Goal: Transaction & Acquisition: Obtain resource

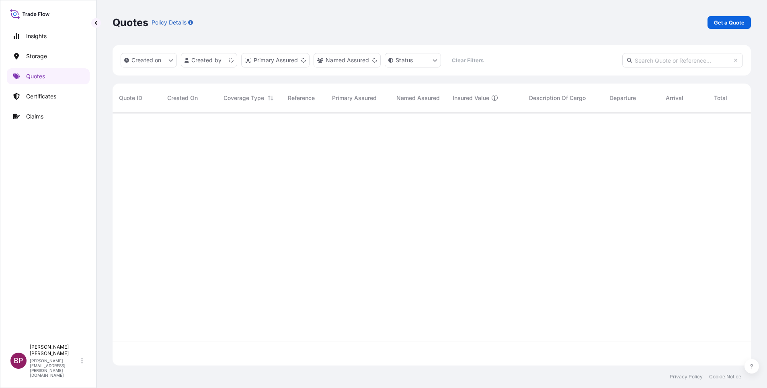
scroll to position [248, 629]
click at [733, 23] on p "Get a Quote" at bounding box center [729, 22] width 31 height 8
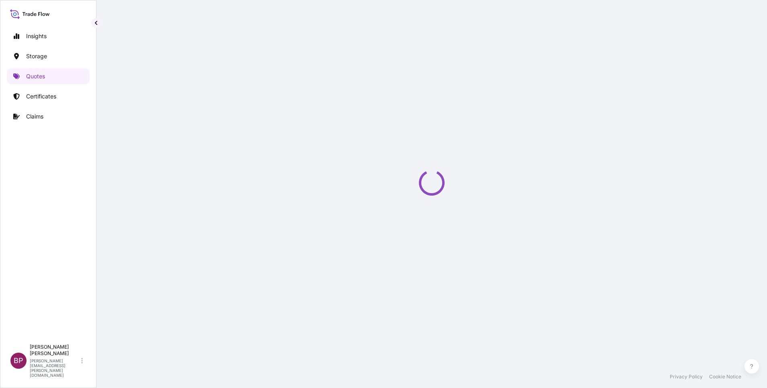
select select "Water"
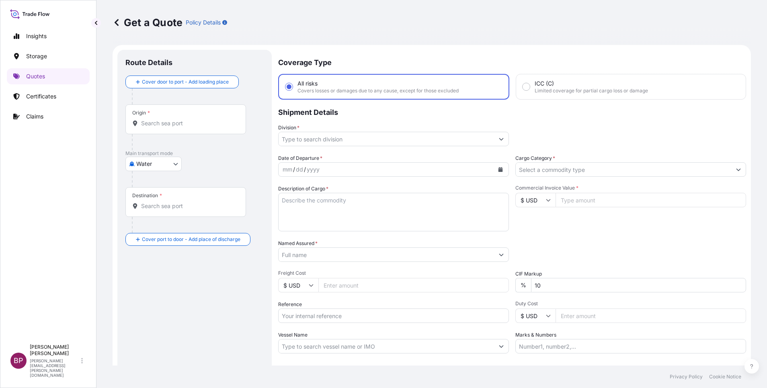
scroll to position [13, 0]
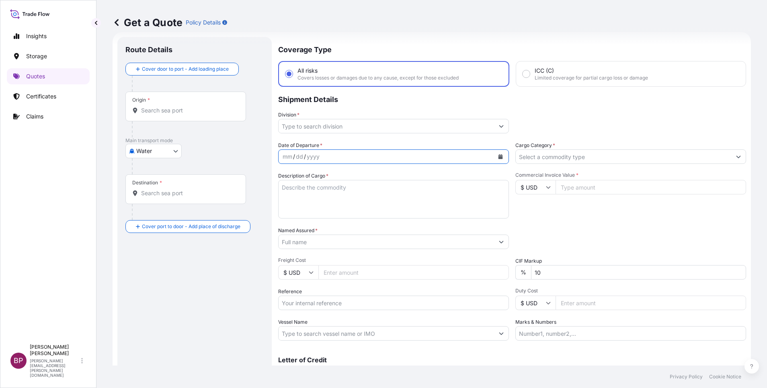
click at [498, 159] on icon "Calendar" at bounding box center [500, 156] width 4 height 5
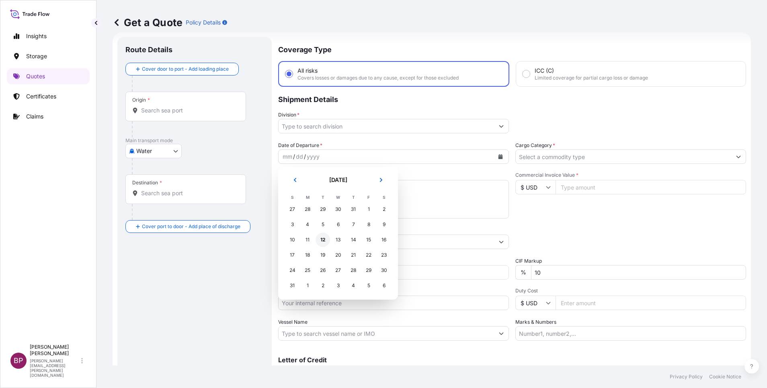
click at [323, 239] on div "12" at bounding box center [322, 240] width 14 height 14
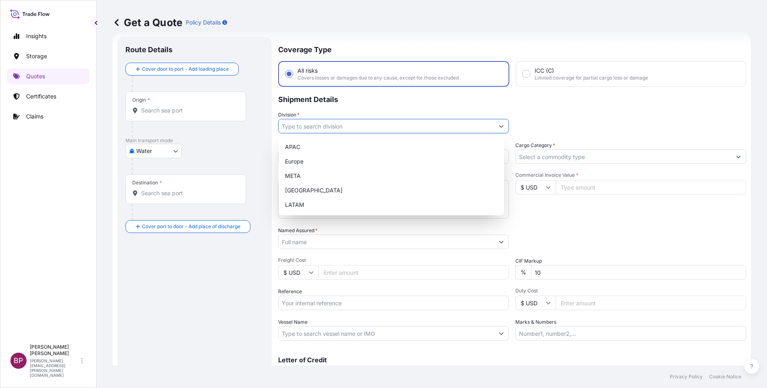
click at [499, 127] on icon "Show suggestions" at bounding box center [501, 126] width 4 height 2
click at [350, 174] on div "META" at bounding box center [391, 176] width 219 height 14
type input "META"
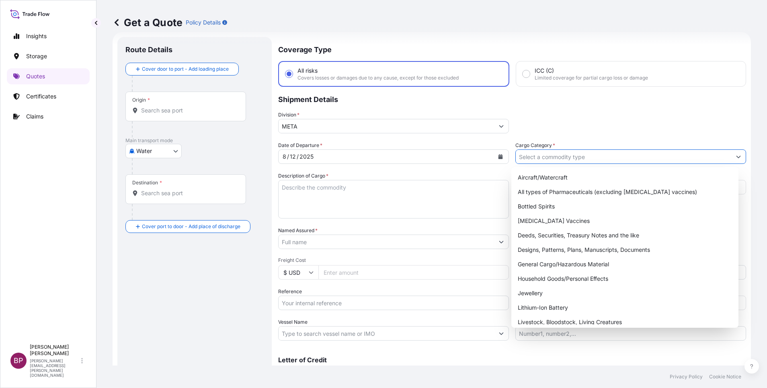
click at [736, 157] on icon "Show suggestions" at bounding box center [738, 157] width 4 height 2
click at [581, 281] on div "Household Goods/Personal Effects" at bounding box center [624, 279] width 221 height 14
type input "Household Goods/Personal Effects"
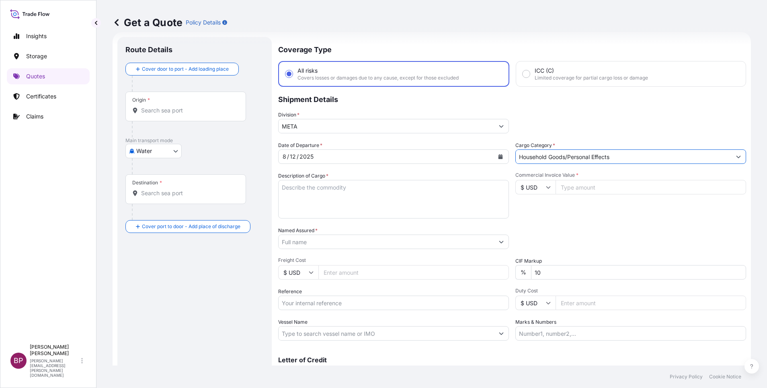
click at [370, 203] on textarea "Description of Cargo *" at bounding box center [393, 199] width 231 height 39
paste textarea "Pet Green tape"
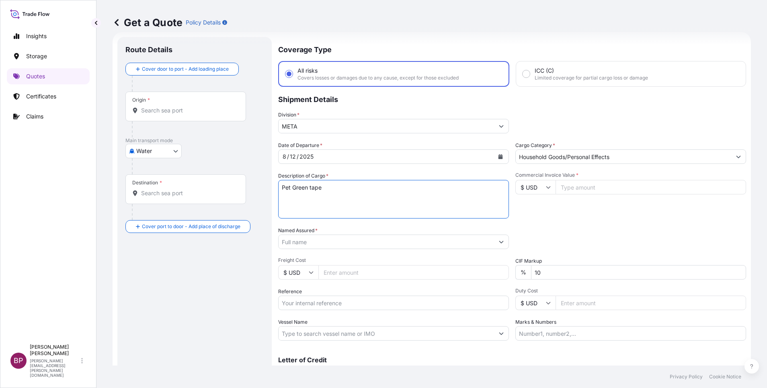
type textarea "Pet Green tape"
click at [147, 153] on body "Insights Storage Quotes Certificates Claims BP [PERSON_NAME] Kurian [EMAIL_ADDR…" at bounding box center [383, 194] width 767 height 388
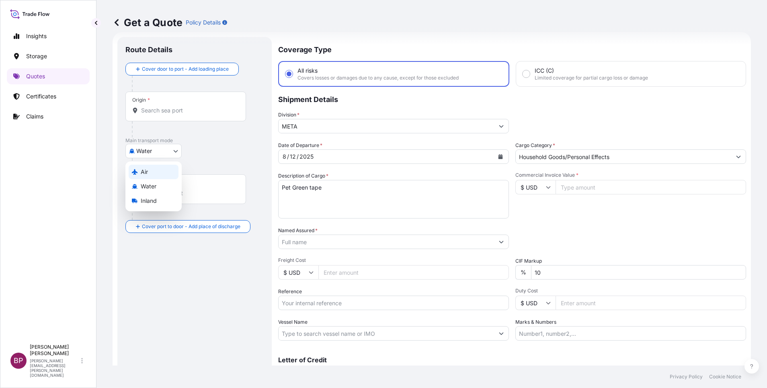
click at [153, 171] on div "Air" at bounding box center [154, 172] width 50 height 14
select select "Air"
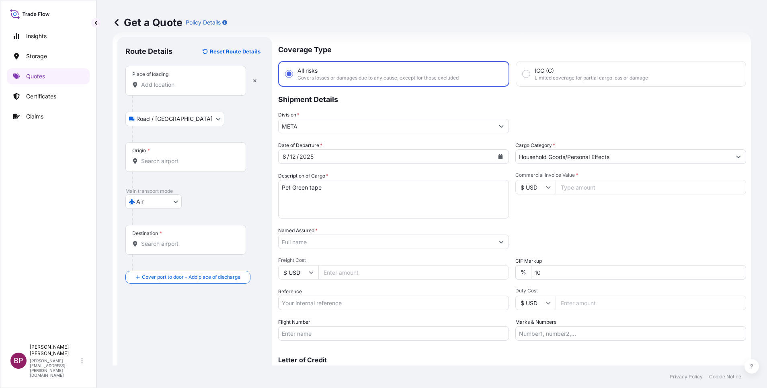
click at [176, 84] on input "Place of loading" at bounding box center [188, 85] width 95 height 8
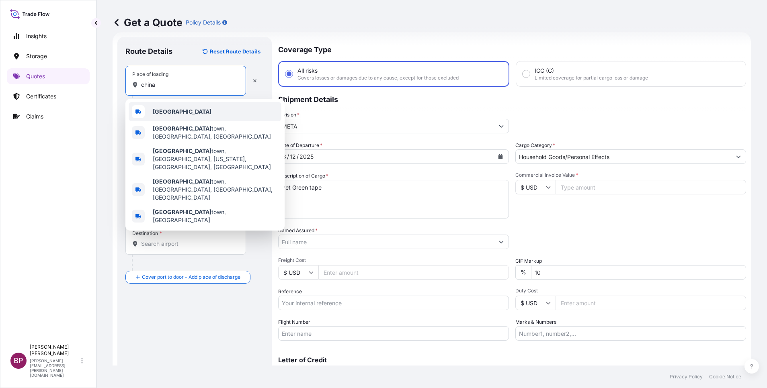
click at [169, 114] on div "[GEOGRAPHIC_DATA]" at bounding box center [205, 111] width 153 height 19
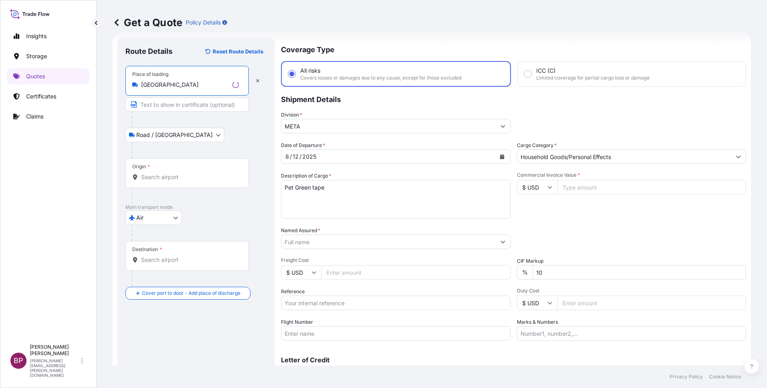
type input "[GEOGRAPHIC_DATA]"
click at [167, 174] on input "Origin *" at bounding box center [190, 177] width 98 height 8
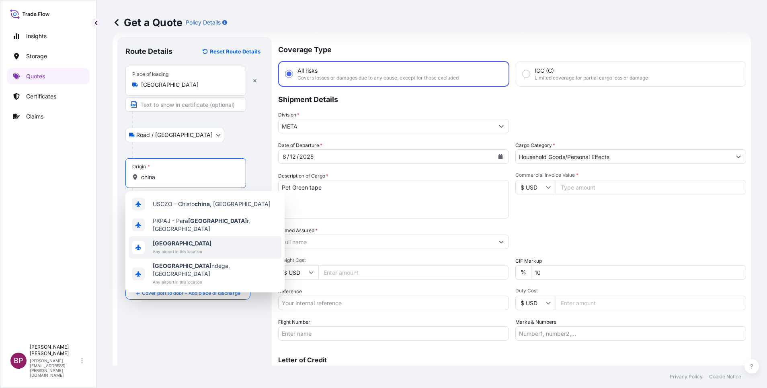
click at [181, 241] on span "[GEOGRAPHIC_DATA]" at bounding box center [182, 243] width 59 height 8
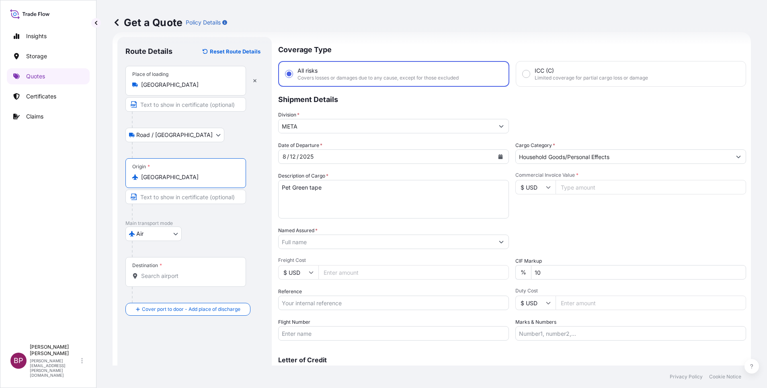
type input "[GEOGRAPHIC_DATA]"
click at [188, 274] on input "Destination *" at bounding box center [188, 276] width 95 height 8
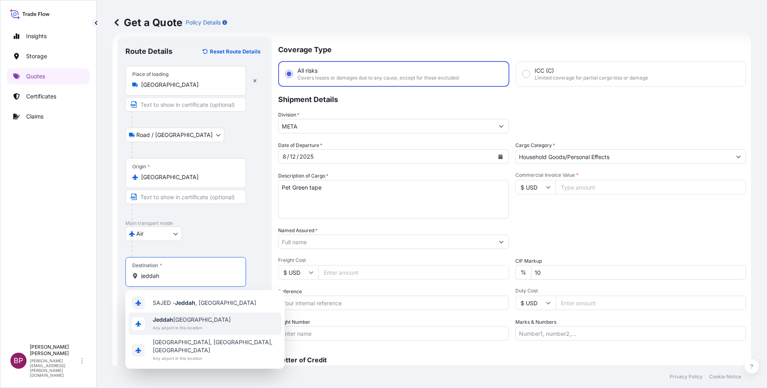
click at [188, 323] on span "Jeddah [GEOGRAPHIC_DATA]" at bounding box center [192, 320] width 78 height 8
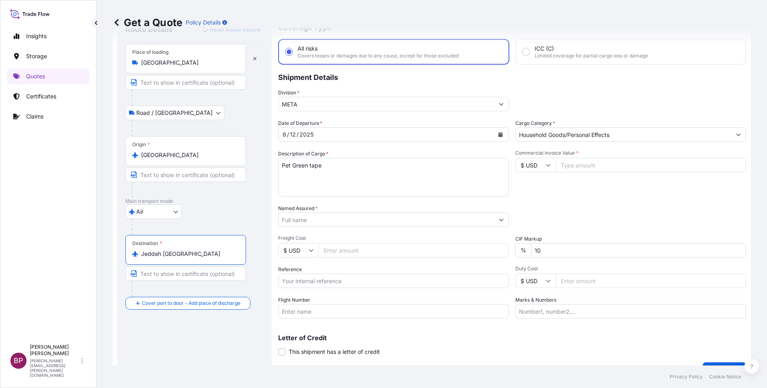
scroll to position [53, 0]
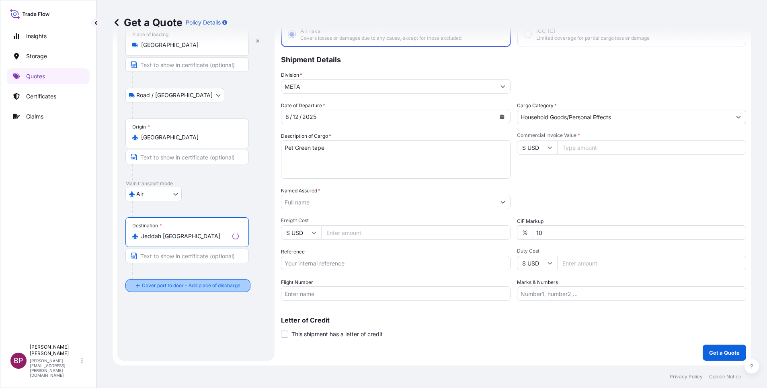
type input "Jeddah [GEOGRAPHIC_DATA]"
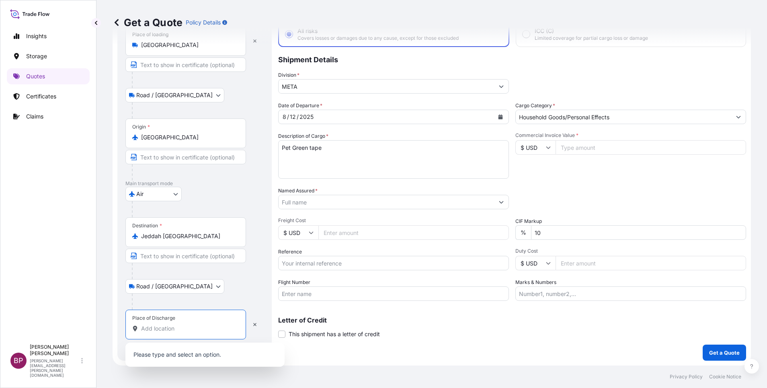
click at [183, 331] on input "Place of Discharge" at bounding box center [188, 329] width 95 height 8
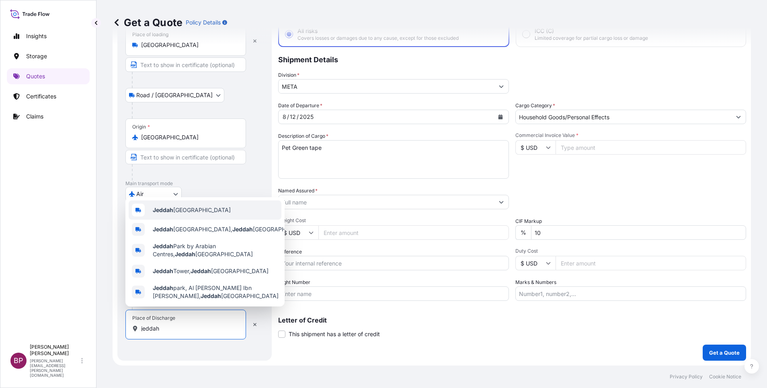
click at [205, 207] on span "Jeddah [GEOGRAPHIC_DATA]" at bounding box center [192, 210] width 78 height 8
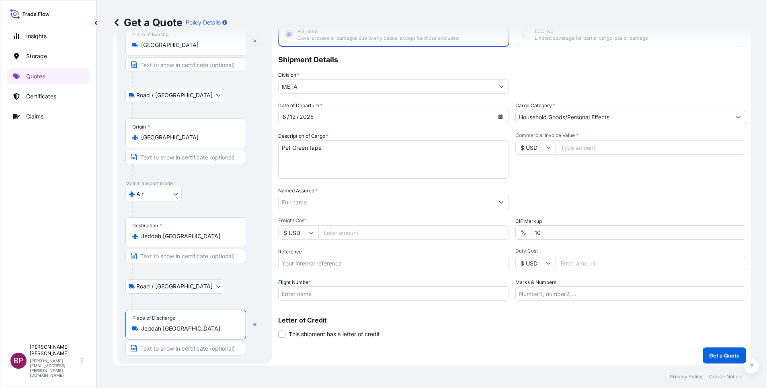
type input "Jeddah [GEOGRAPHIC_DATA]"
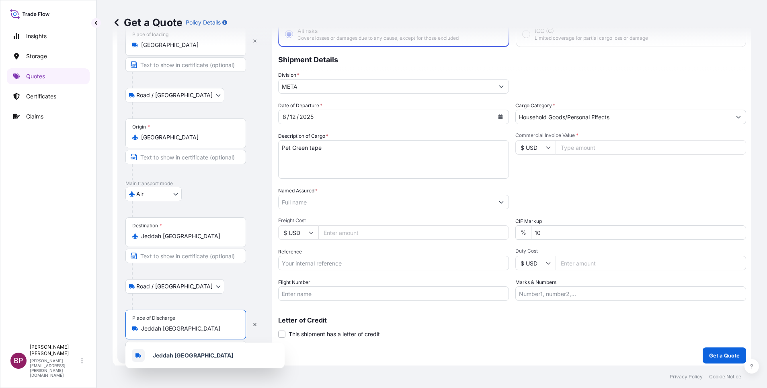
click at [327, 262] on input "Reference" at bounding box center [393, 263] width 231 height 14
paste input "232-12876802"
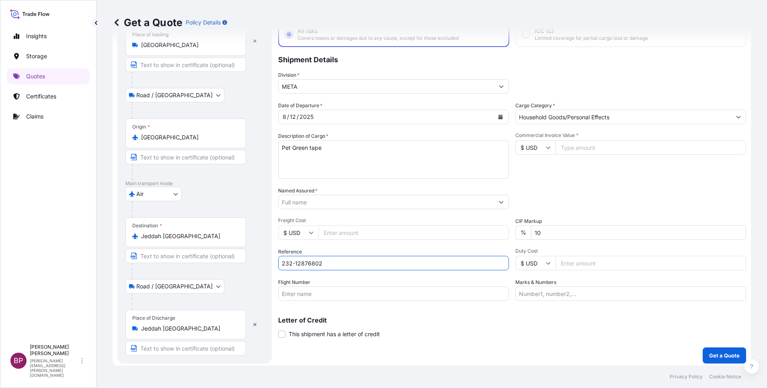
type input "232-12876802"
click at [356, 203] on input "Named Assured *" at bounding box center [385, 202] width 215 height 14
paste input "TRANSFORMERS AND BUSWAY SOLUTIONS CO. LLC-"
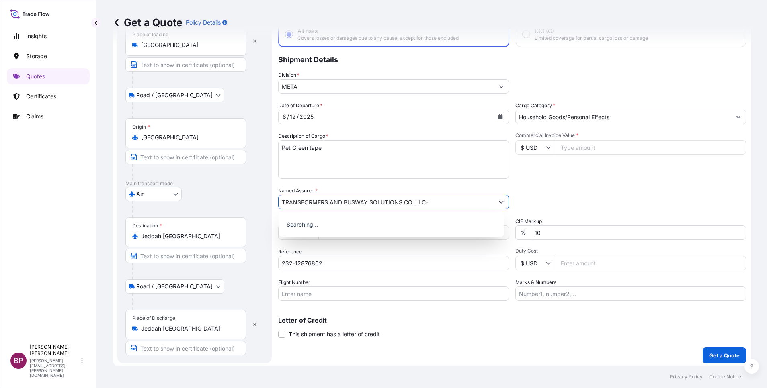
type input "TRANSFORMERS AND BUSWAY SOLUTIONS CO. LLC-"
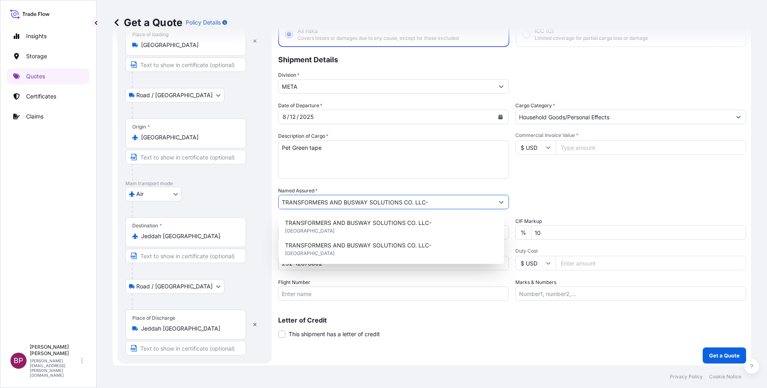
click at [583, 194] on div "Packing Category Type to search a container mode Please select a primary mode o…" at bounding box center [630, 198] width 231 height 23
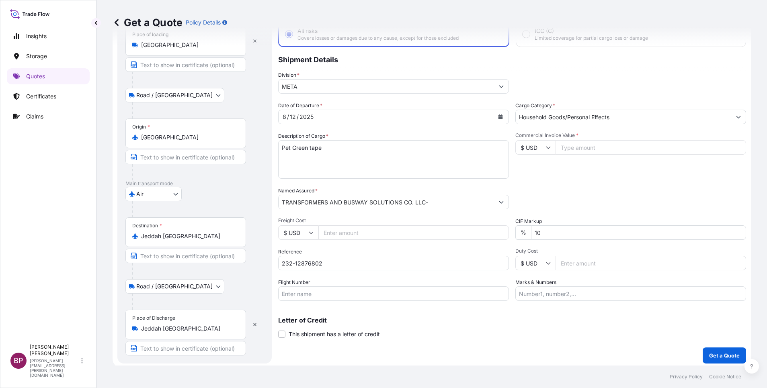
click at [497, 233] on div "Date of Departure * [DATE] Cargo Category * Household Goods/Personal Effects De…" at bounding box center [512, 201] width 468 height 199
type input "0"
type input "10"
click at [587, 148] on input "Commercial Invoice Value *" at bounding box center [650, 147] width 190 height 14
paste input "2745"
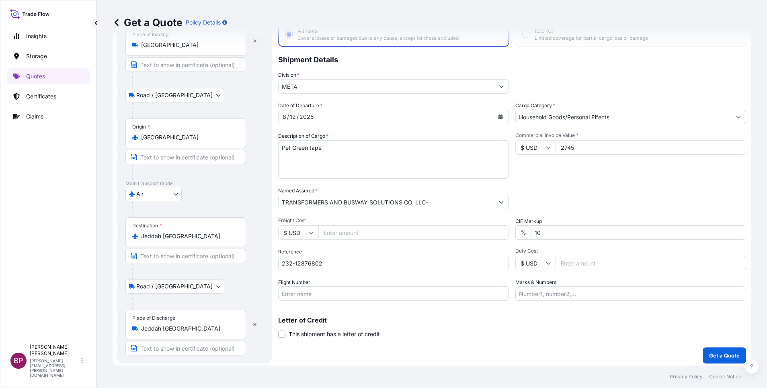
type input "2745"
click at [589, 184] on div "Date of Departure * [DATE] Cargo Category * Household Goods/Personal Effects De…" at bounding box center [512, 201] width 468 height 199
click at [712, 357] on p "Get a Quote" at bounding box center [724, 356] width 31 height 8
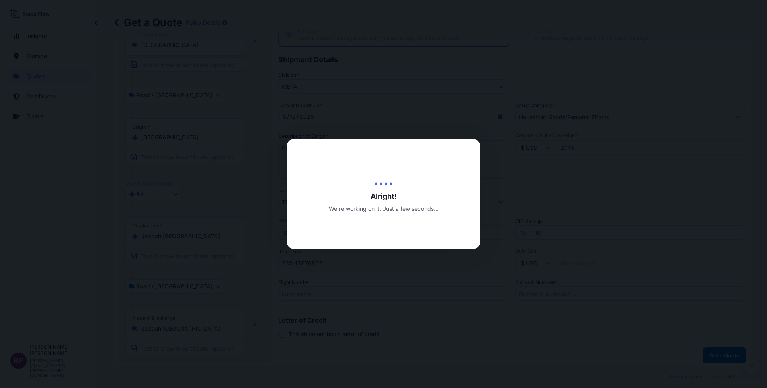
select select "Road / [GEOGRAPHIC_DATA]"
select select "Air"
select select "Road / [GEOGRAPHIC_DATA]"
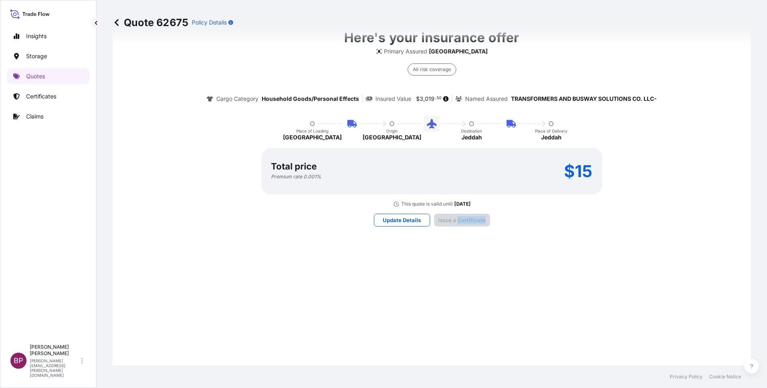
click at [458, 254] on div "Here's your insurance offer Primary Assured [GEOGRAPHIC_DATA] All risk coverage…" at bounding box center [432, 127] width 616 height 840
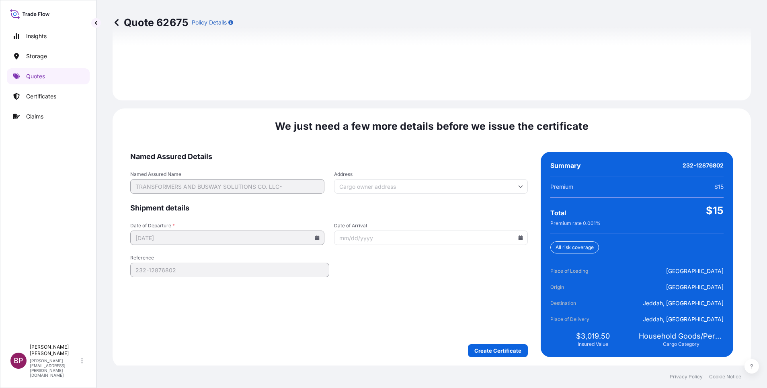
scroll to position [1191, 0]
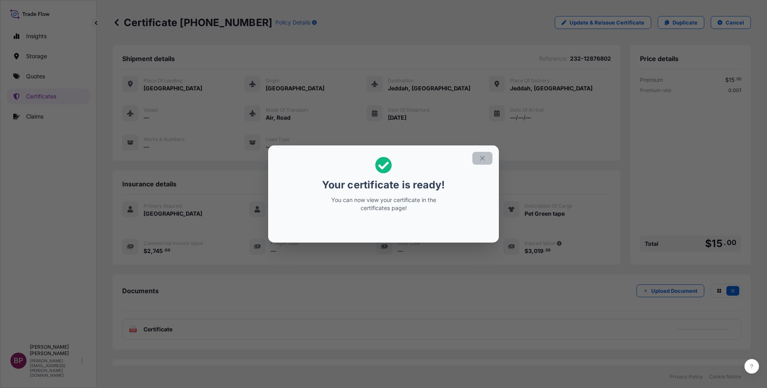
click at [479, 160] on icon "button" at bounding box center [482, 158] width 7 height 7
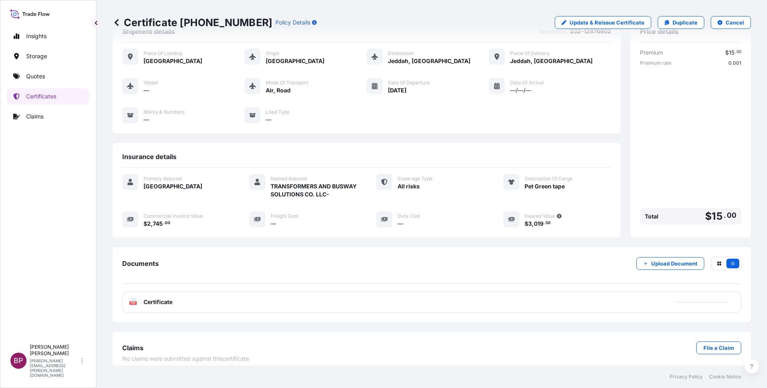
scroll to position [42, 0]
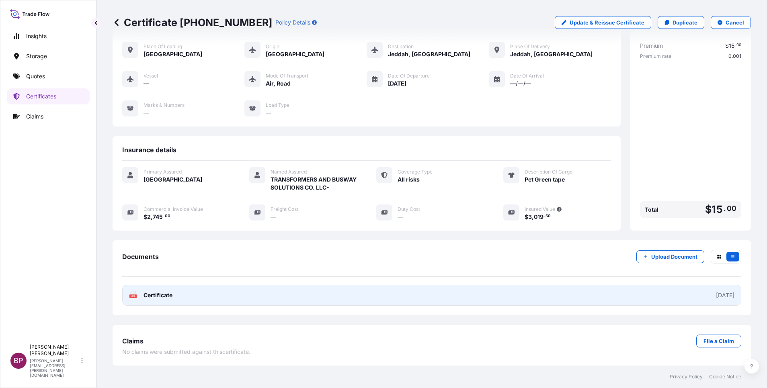
click at [170, 297] on span "Certificate" at bounding box center [157, 295] width 29 height 8
